Goal: Navigation & Orientation: Find specific page/section

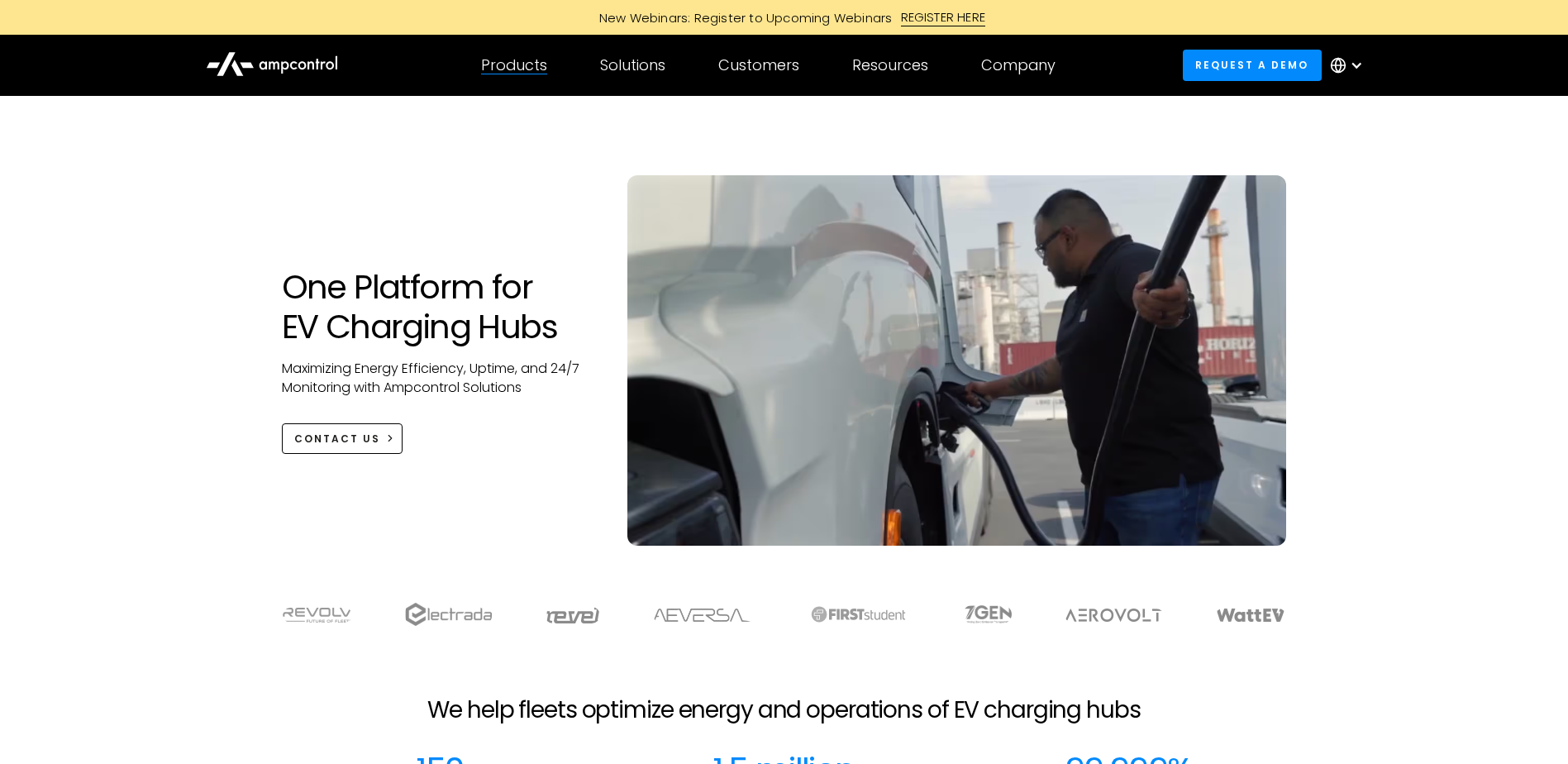
click at [561, 74] on div "Products Products Energy Management Load management, cost optimization, oversub…" at bounding box center [514, 66] width 119 height 58
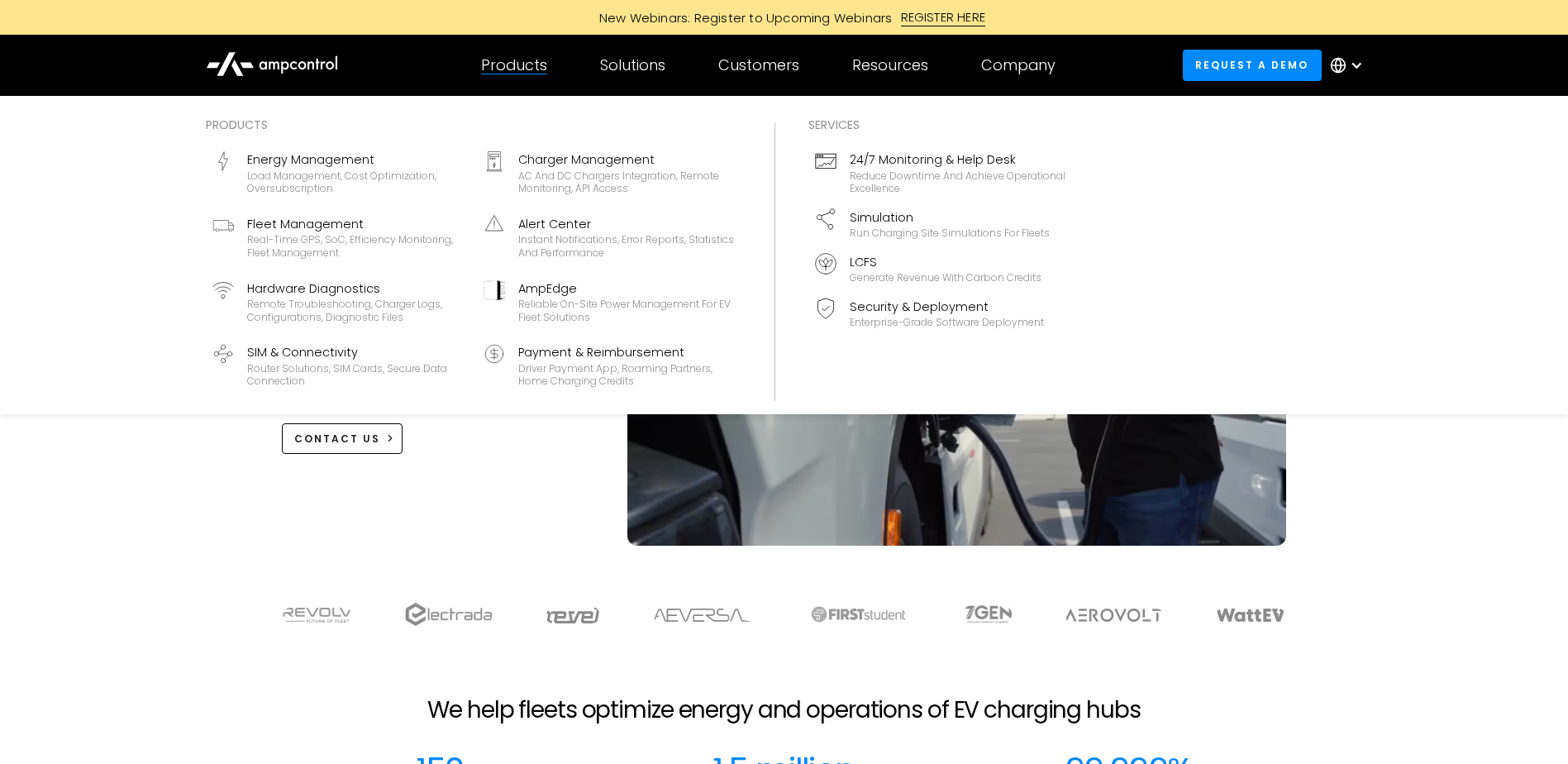
click at [547, 74] on div at bounding box center [514, 74] width 66 height 1
click at [539, 52] on div "Products Products Energy Management Load management, cost optimization, oversub…" at bounding box center [514, 66] width 119 height 58
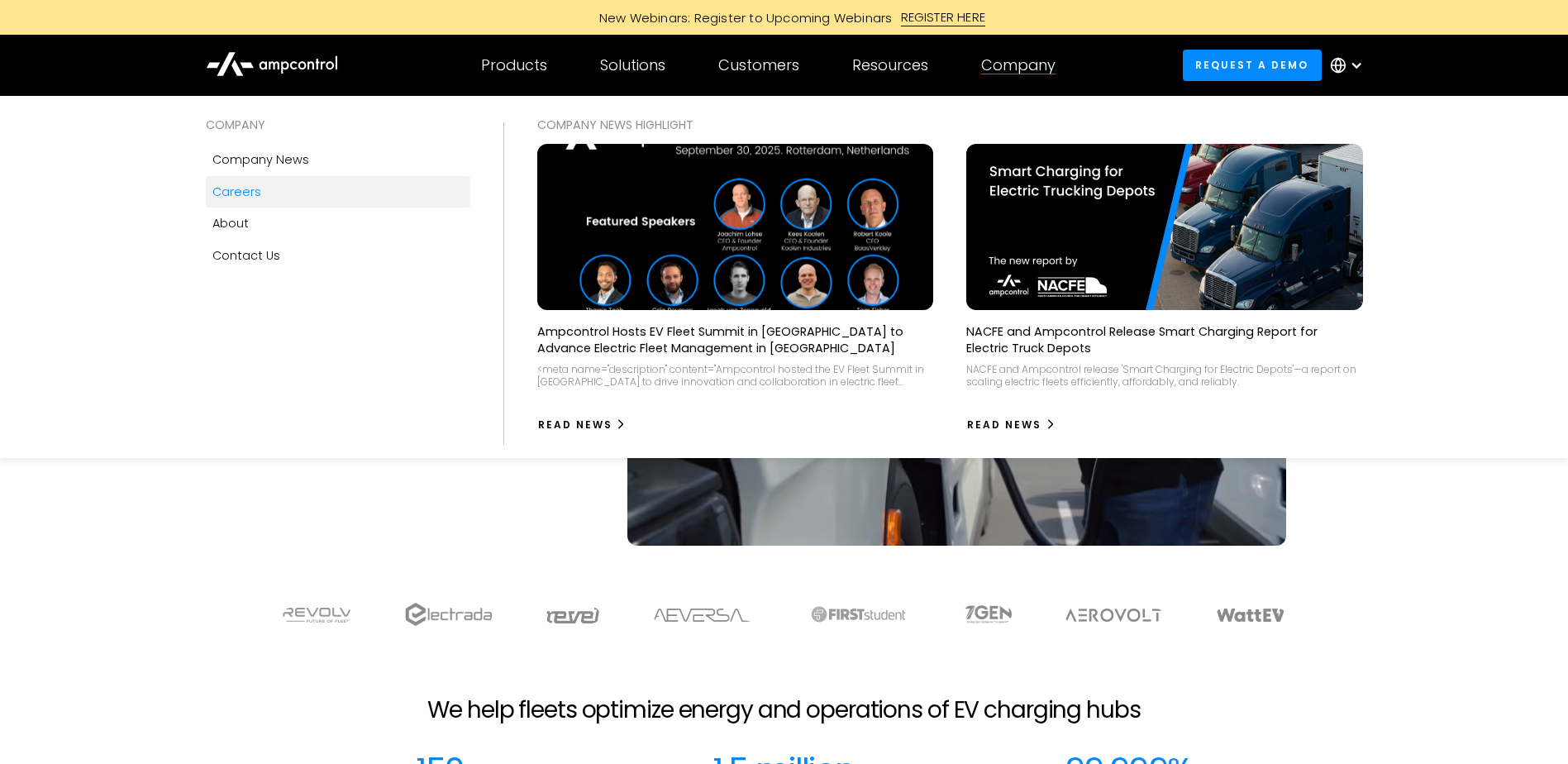
drag, startPoint x: 1042, startPoint y: 74, endPoint x: 391, endPoint y: 182, distance: 659.9
click at [955, 95] on div "Company COMPANY Company news Careers About Contact Us COMPANY NEWS Highlight Am…" at bounding box center [1018, 66] width 127 height 58
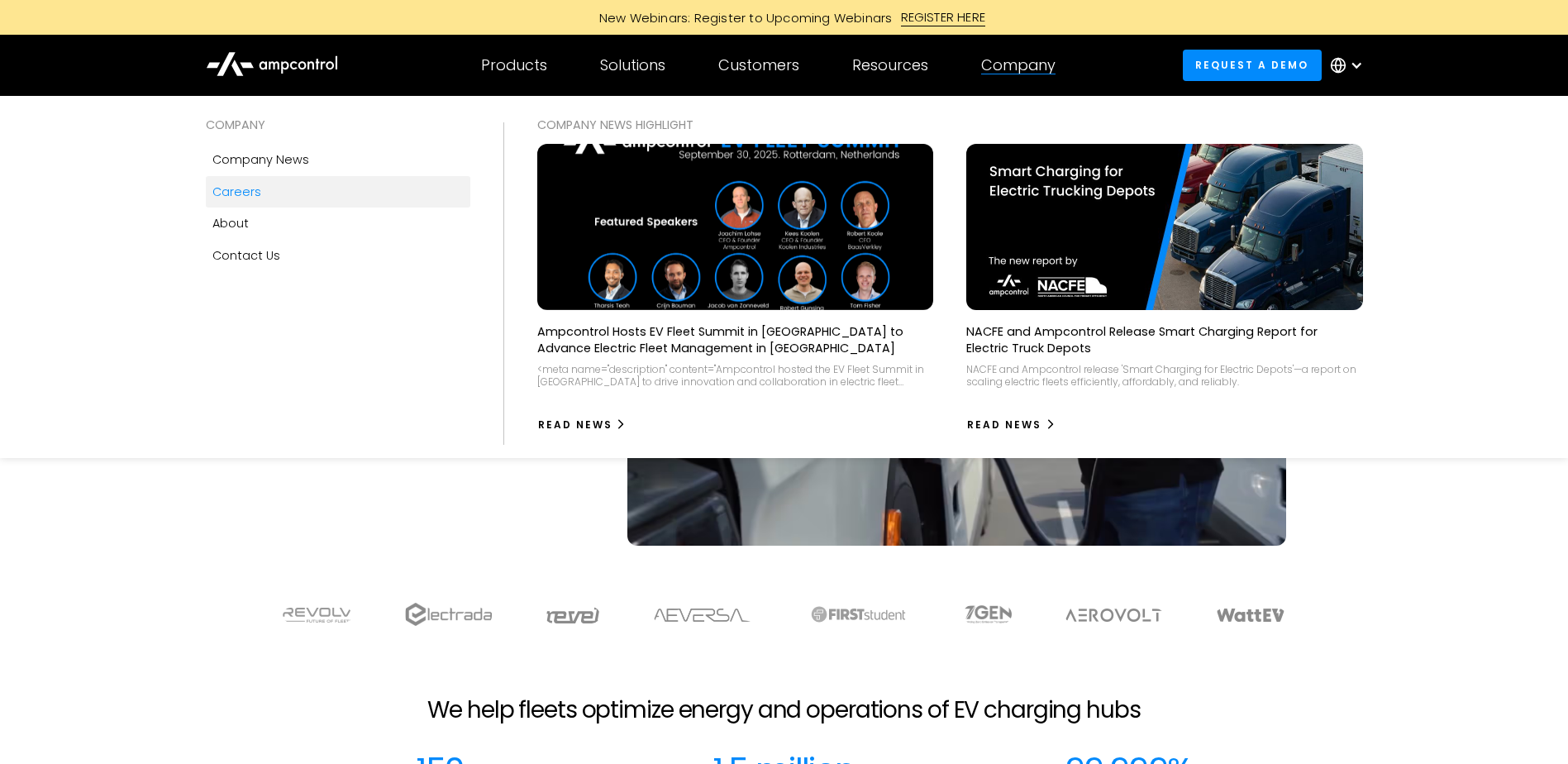
click at [307, 185] on link "Careers" at bounding box center [338, 192] width 264 height 32
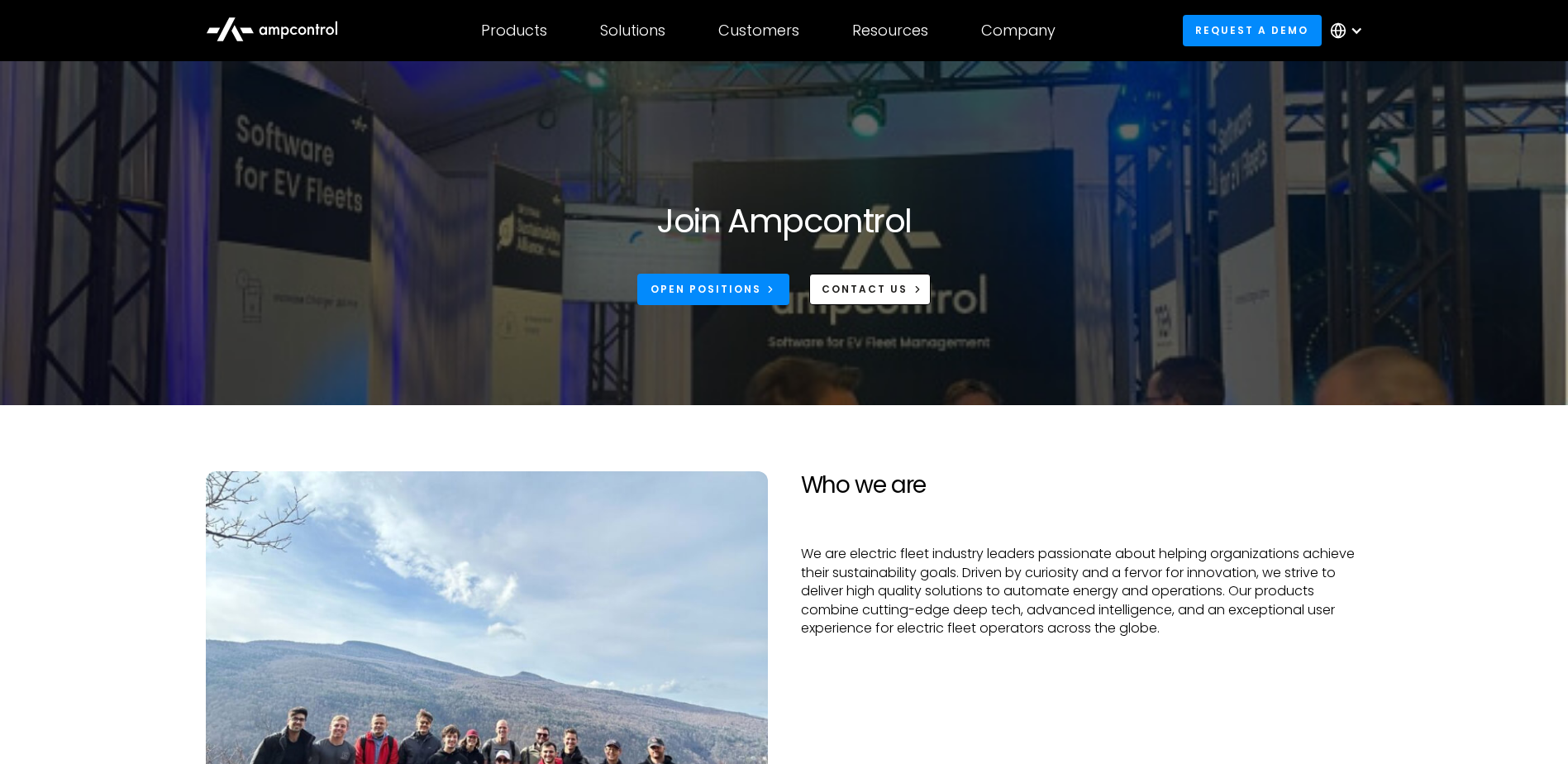
click at [88, 557] on section "Who we are We are electric fleet industry leaders passionate about helping orga…" at bounding box center [784, 682] width 1568 height 553
click at [724, 295] on div "Open Positions" at bounding box center [706, 289] width 110 height 15
